Goal: Use online tool/utility

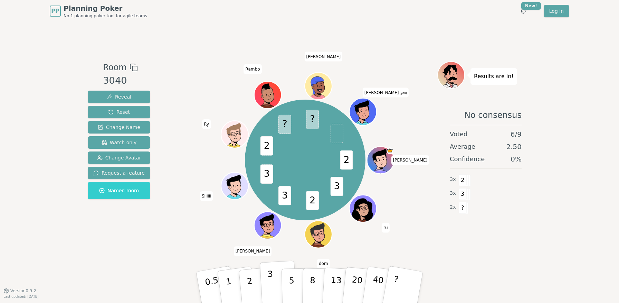
click at [270, 285] on p "3" at bounding box center [271, 288] width 8 height 38
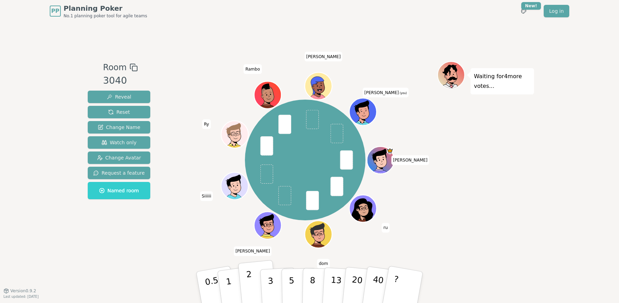
click at [250, 285] on p "2" at bounding box center [250, 288] width 9 height 38
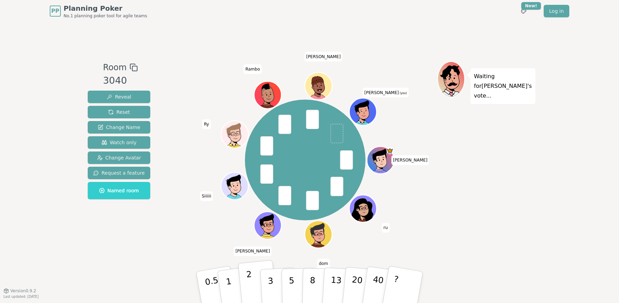
click at [252, 283] on button "2" at bounding box center [257, 287] width 39 height 55
click at [247, 288] on button "2" at bounding box center [257, 287] width 39 height 55
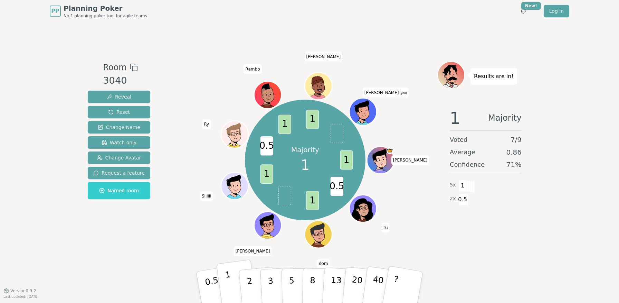
click at [231, 287] on button "1" at bounding box center [236, 287] width 41 height 56
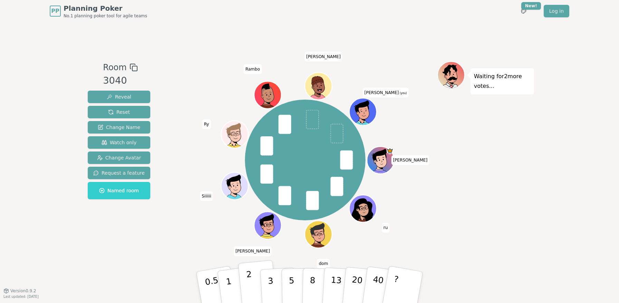
click at [245, 286] on button "2" at bounding box center [257, 287] width 39 height 55
click at [228, 286] on p "1" at bounding box center [229, 288] width 10 height 38
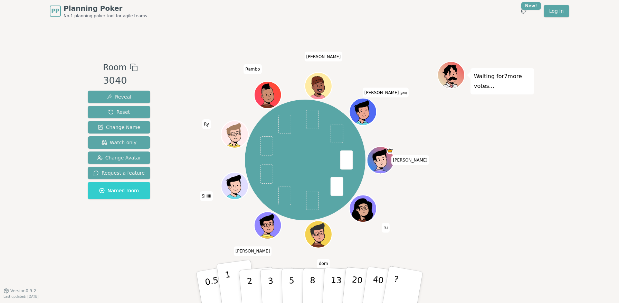
click at [228, 282] on p "1" at bounding box center [229, 288] width 10 height 38
click at [252, 286] on button "2" at bounding box center [257, 287] width 39 height 55
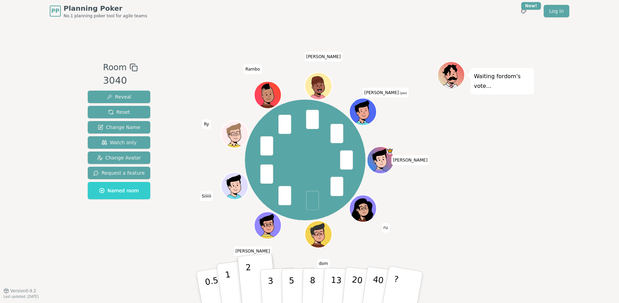
click at [230, 284] on button "1" at bounding box center [236, 287] width 41 height 56
click at [252, 286] on button "2" at bounding box center [257, 287] width 39 height 55
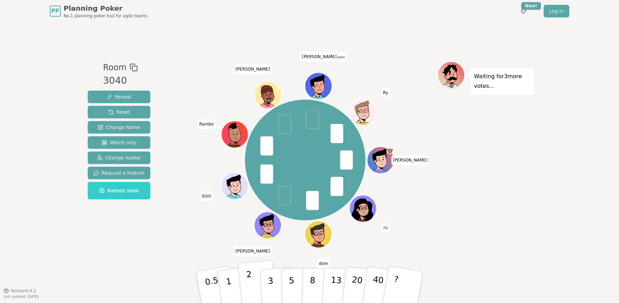
click at [251, 281] on p "2" at bounding box center [250, 288] width 9 height 38
